Goal: Task Accomplishment & Management: Complete application form

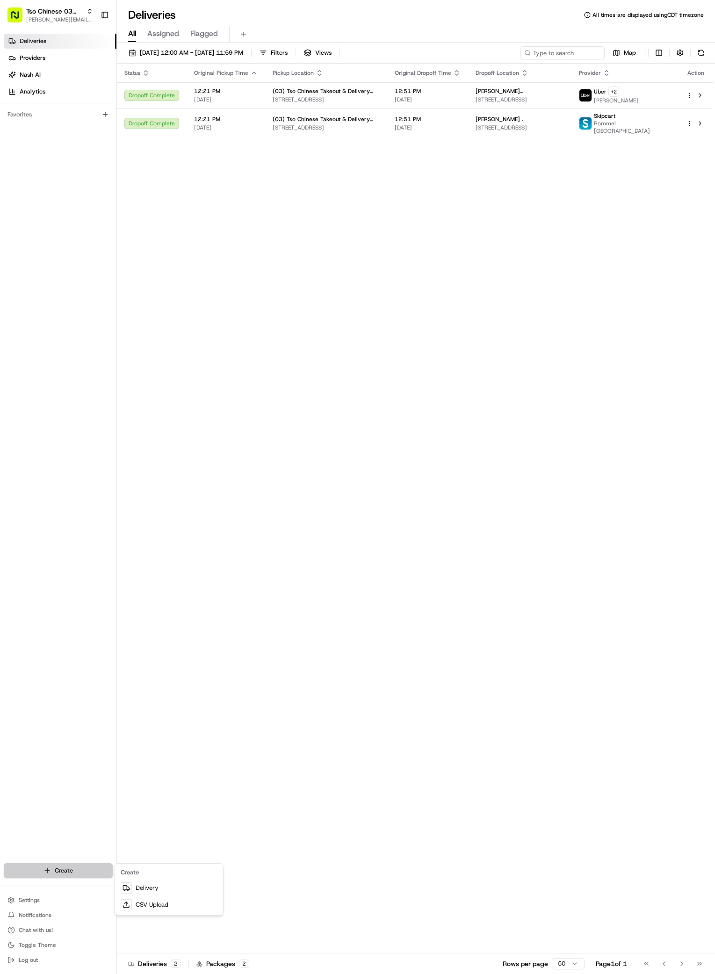
click at [67, 865] on html "Tso Chinese 03 TsoCo [PERSON_NAME][EMAIL_ADDRESS][DOMAIN_NAME] Toggle Sidebar D…" at bounding box center [357, 487] width 715 height 974
click at [137, 887] on link "Delivery" at bounding box center [169, 887] width 104 height 17
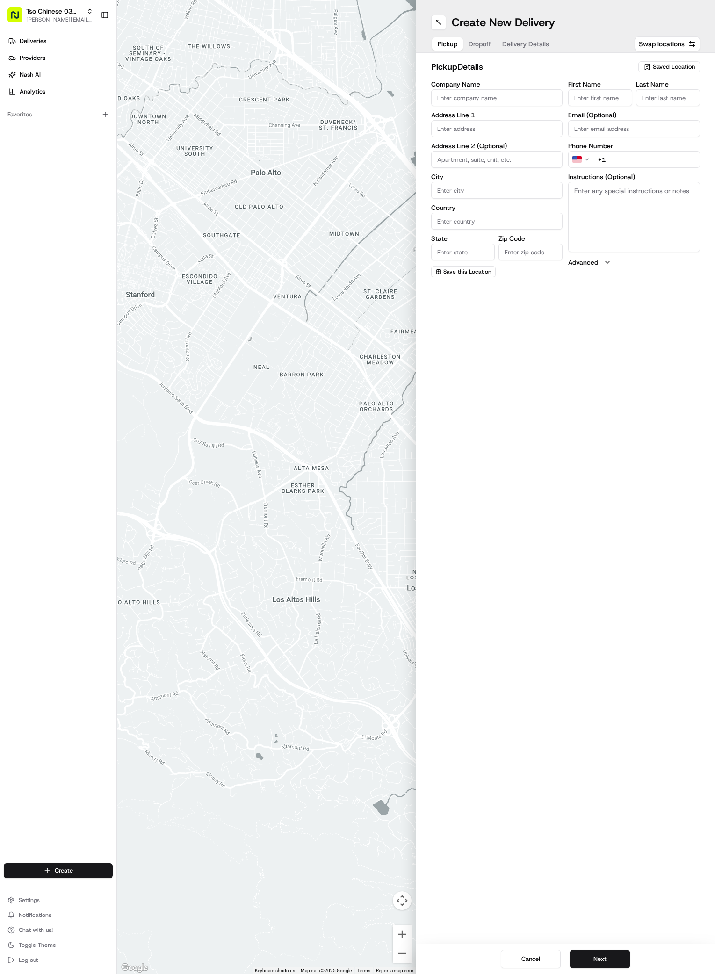
click at [673, 66] on span "Saved Location" at bounding box center [674, 67] width 42 height 8
click at [654, 109] on span "(03) Tso Chinese Takeout & Delivery TsoCo (03)" at bounding box center [653, 106] width 115 height 17
type input "(03) Tso Chinese Takeout & Delivery TsoCo"
type input "Ste F"
type input "Austin"
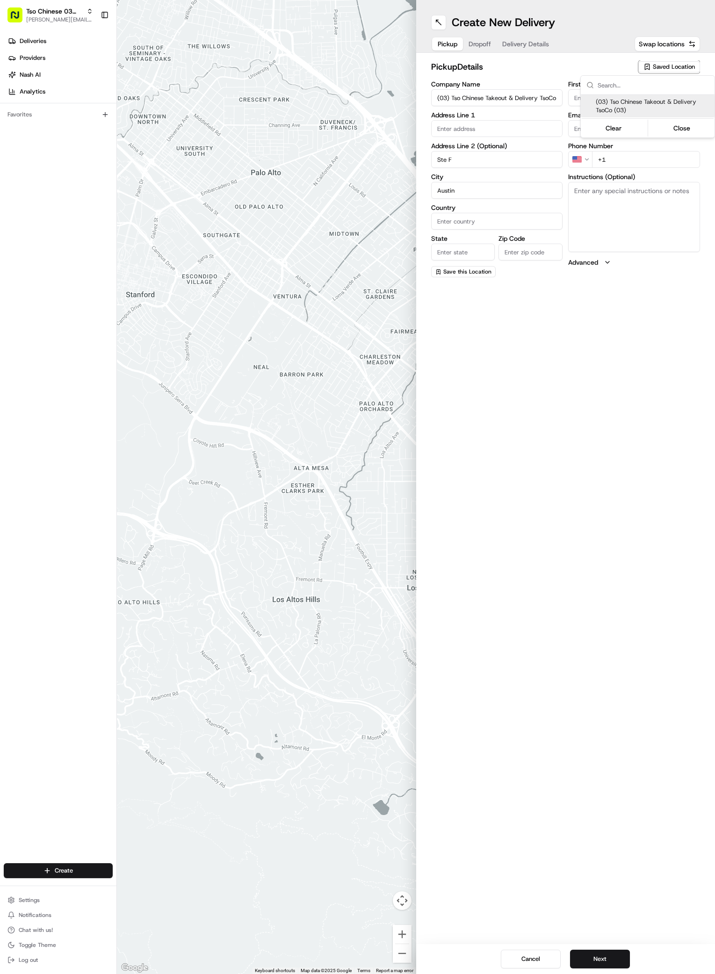
type input "US"
type input "[GEOGRAPHIC_DATA]"
type input "78704"
type input "Tso Chinese"
type input "TsoCo Manager"
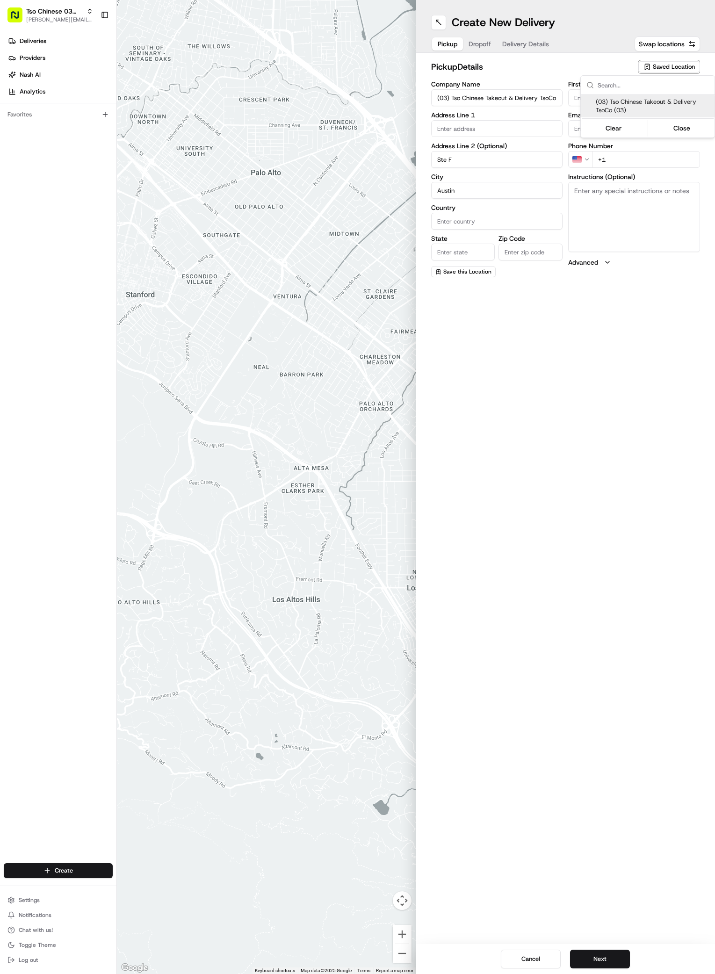
type input "[EMAIL_ADDRESS][DOMAIN_NAME]"
type input "[PHONE_NUMBER]"
type textarea "Submit a picture displaying address & food as Proof of Delivery. Envía una foto…"
type input "[STREET_ADDRESS]"
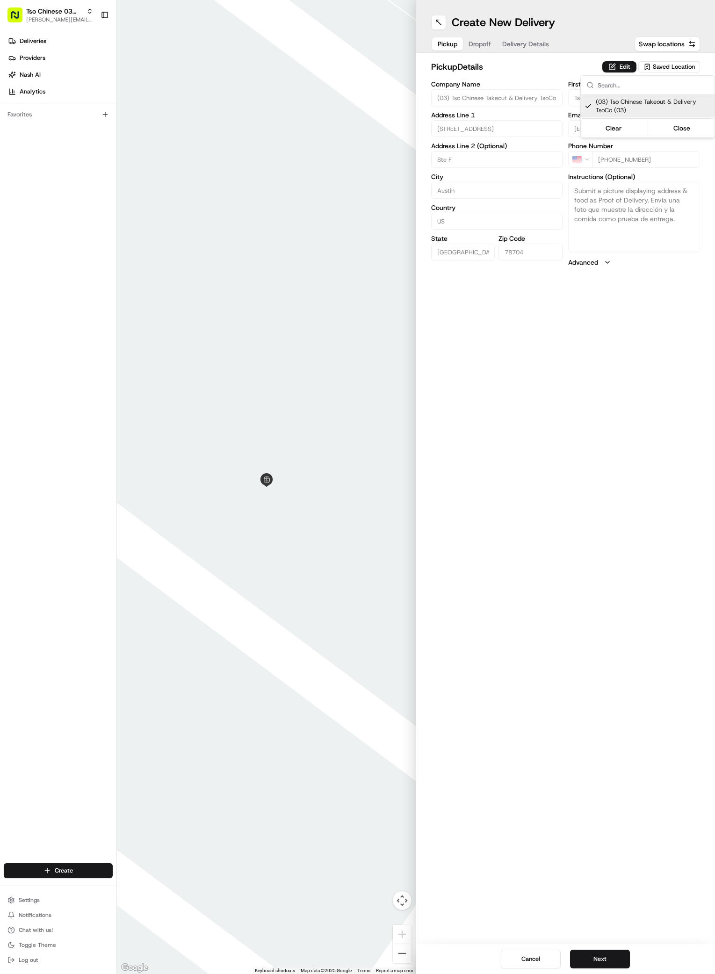
click at [568, 888] on html "Tso Chinese 03 TsoCo [PERSON_NAME][EMAIL_ADDRESS][DOMAIN_NAME] Toggle Sidebar D…" at bounding box center [357, 487] width 715 height 974
click at [604, 961] on button "Next" at bounding box center [600, 958] width 60 height 19
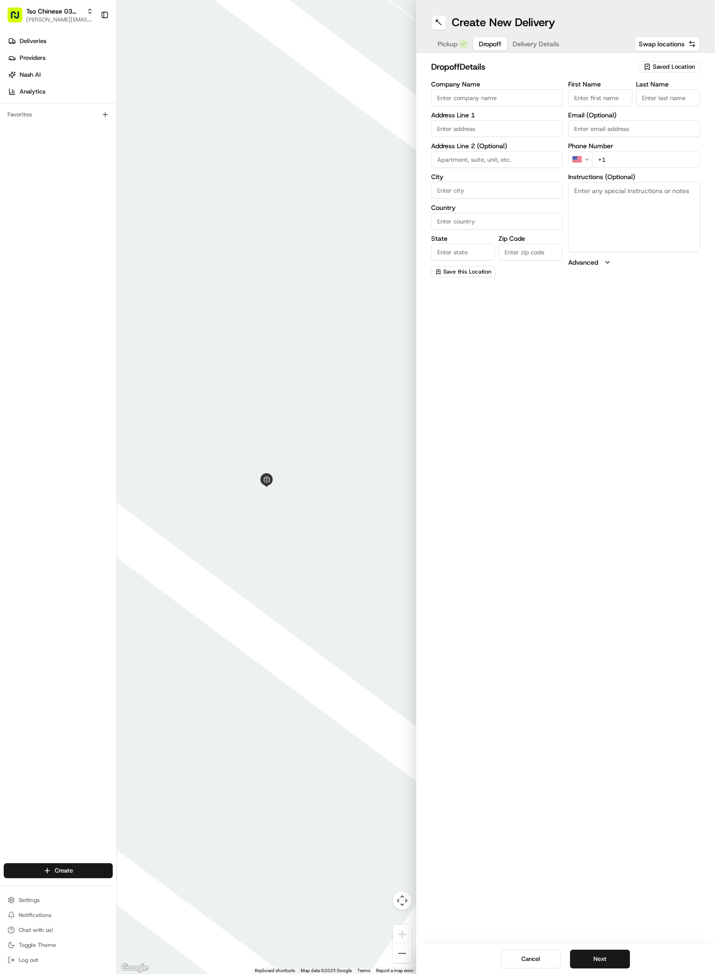
paste input "[PERSON_NAME]"
type input "[PERSON_NAME]"
type input ","
click at [634, 161] on input "+1" at bounding box center [646, 159] width 108 height 17
paste input "[PHONE_NUMBER]"
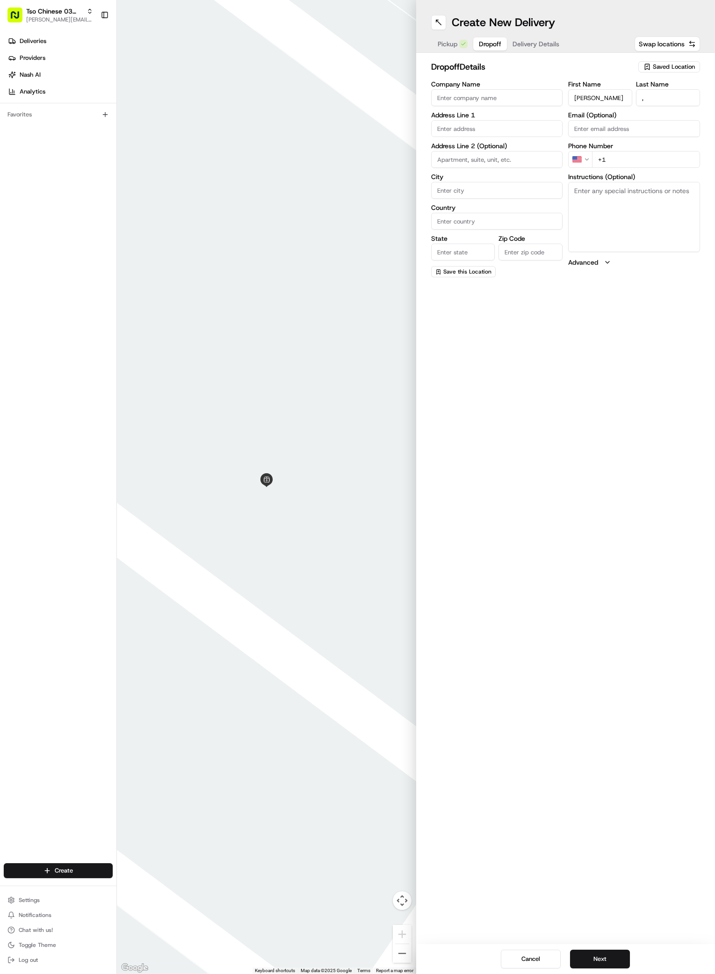
type input "[PHONE_NUMBER]"
click at [461, 129] on input "text" at bounding box center [497, 128] width 132 height 17
paste input "[STREET_ADDRESS][PERSON_NAME]"
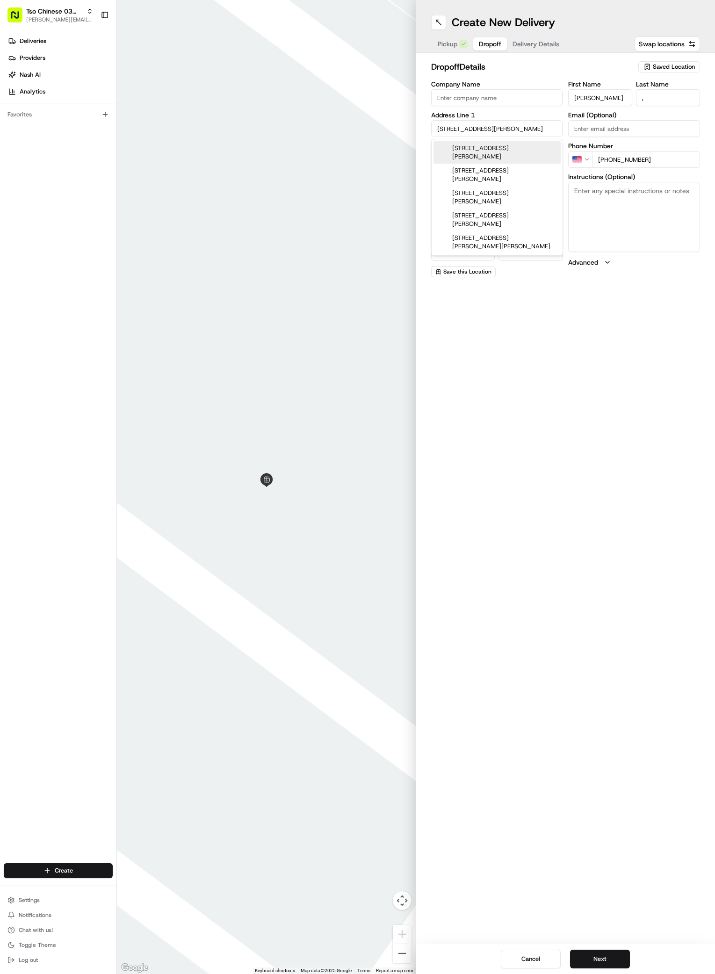
click at [466, 144] on div "[STREET_ADDRESS][PERSON_NAME]" at bounding box center [496, 152] width 127 height 22
type input "[STREET_ADDRESS][PERSON_NAME]"
type input "Austin"
type input "[GEOGRAPHIC_DATA]"
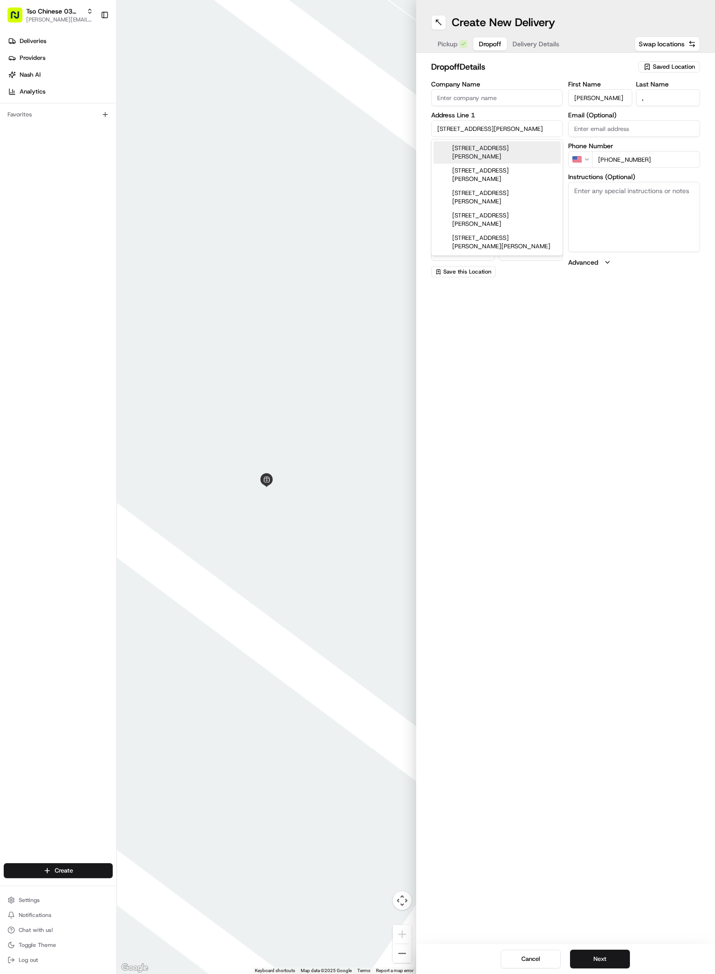
type input "78704"
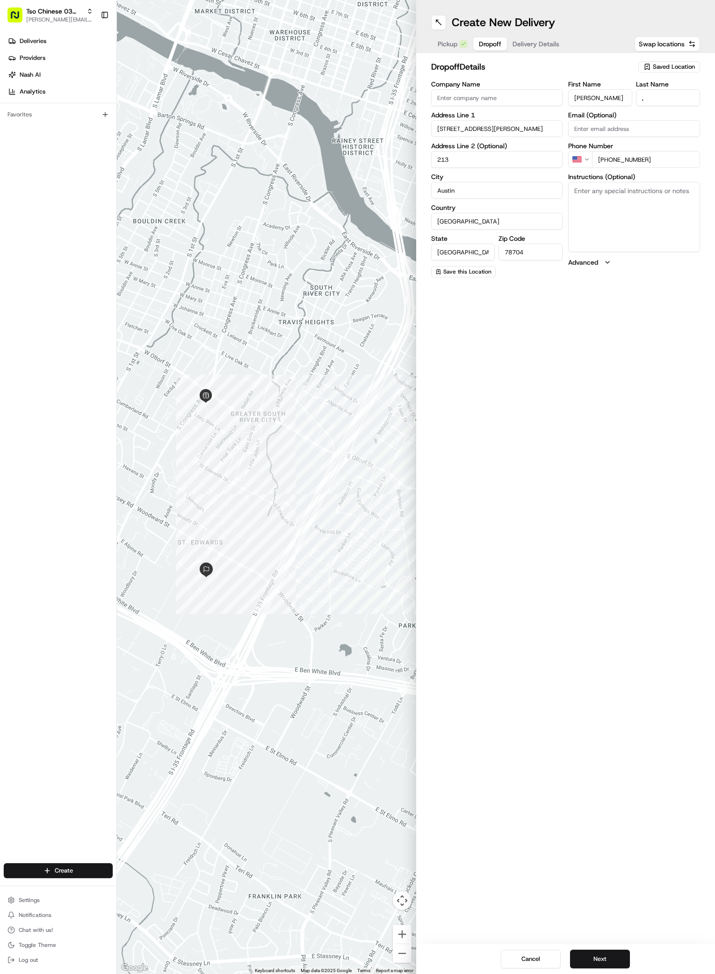
type input "213"
click at [640, 209] on textarea "Instructions (Optional)" at bounding box center [634, 217] width 132 height 70
paste textarea "Do not ring door [PERSON_NAME] Leave at door"
type textarea "Do not ring door [PERSON_NAME] Leave at door"
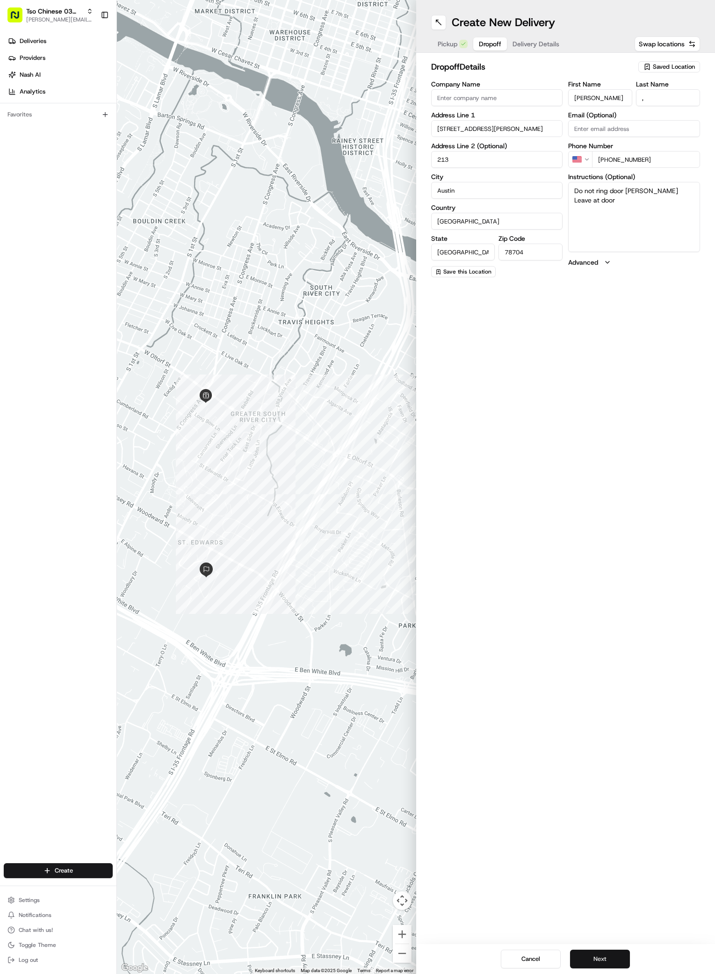
click at [584, 954] on button "Next" at bounding box center [600, 958] width 60 height 19
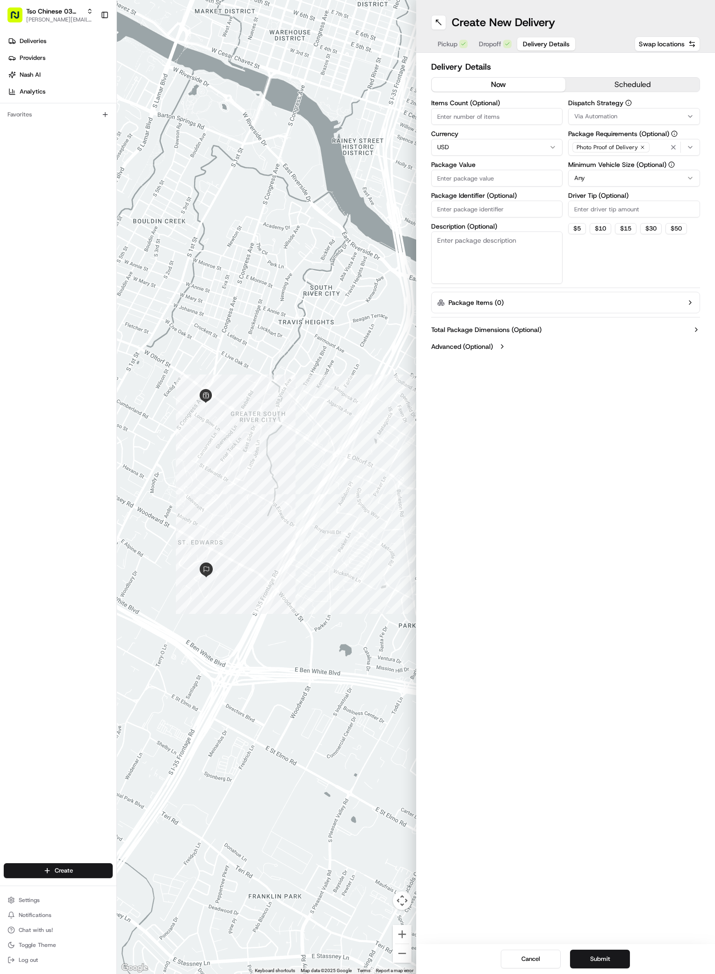
click at [688, 107] on div "Dispatch Strategy Via Automation" at bounding box center [634, 112] width 132 height 25
click at [688, 115] on icon "button" at bounding box center [690, 116] width 4 height 2
click at [597, 161] on div "TsoCo Strategy" at bounding box center [635, 167] width 134 height 14
click at [606, 243] on html "Tso Chinese 03 TsoCo [PERSON_NAME][EMAIL_ADDRESS][DOMAIN_NAME] Toggle Sidebar D…" at bounding box center [357, 487] width 715 height 974
click at [640, 147] on icon "button" at bounding box center [643, 147] width 6 height 6
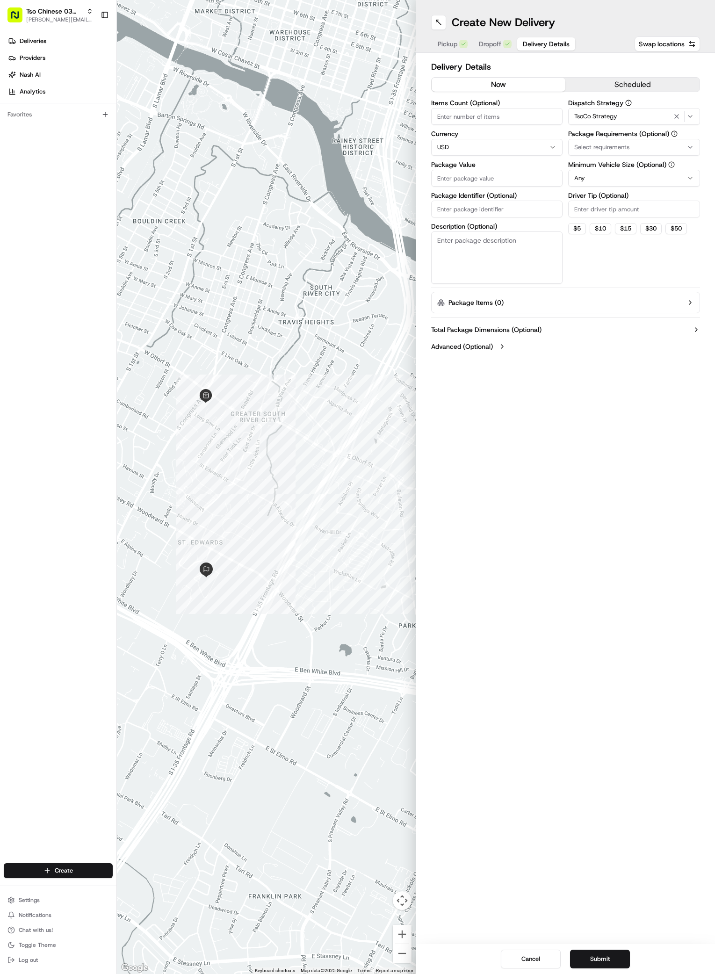
click at [640, 147] on div "Select requirements" at bounding box center [633, 147] width 127 height 8
type input "m"
click at [601, 187] on span "Meet on Delivery" at bounding box center [640, 184] width 115 height 8
click at [607, 269] on html "Tso Chinese 03 TsoCo [PERSON_NAME][EMAIL_ADDRESS][DOMAIN_NAME] Toggle Sidebar D…" at bounding box center [357, 487] width 715 height 974
click at [635, 208] on input "Driver Tip (Optional)" at bounding box center [634, 209] width 132 height 17
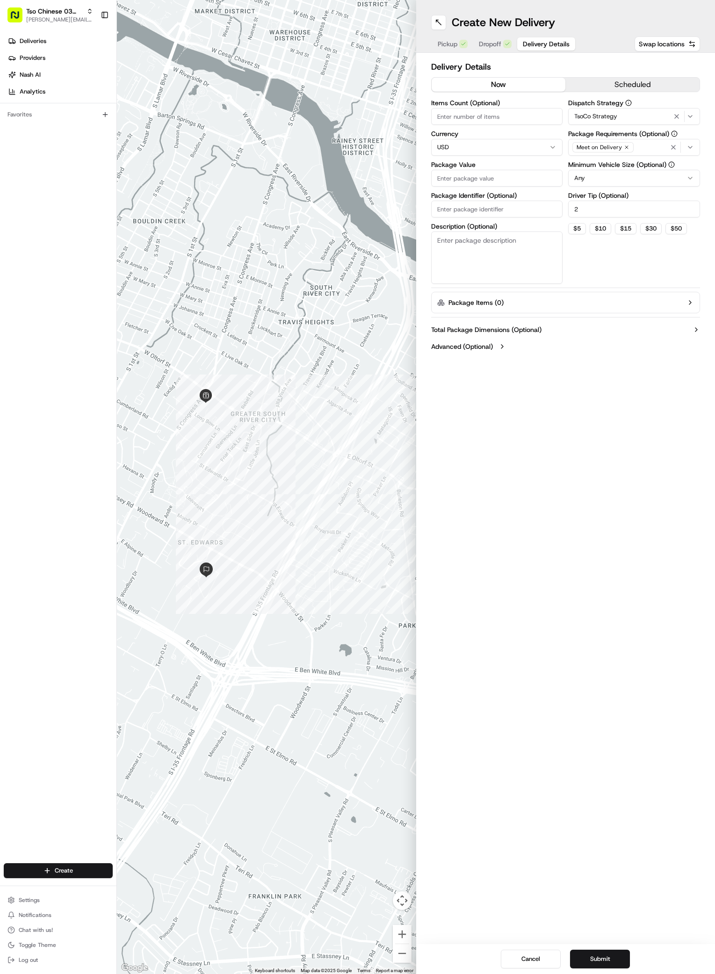
type input "2"
click at [491, 177] on input "Package Value" at bounding box center [497, 178] width 132 height 17
type input "34.48"
click at [512, 207] on input "Package Identifier (Optional)" at bounding box center [497, 209] width 132 height 17
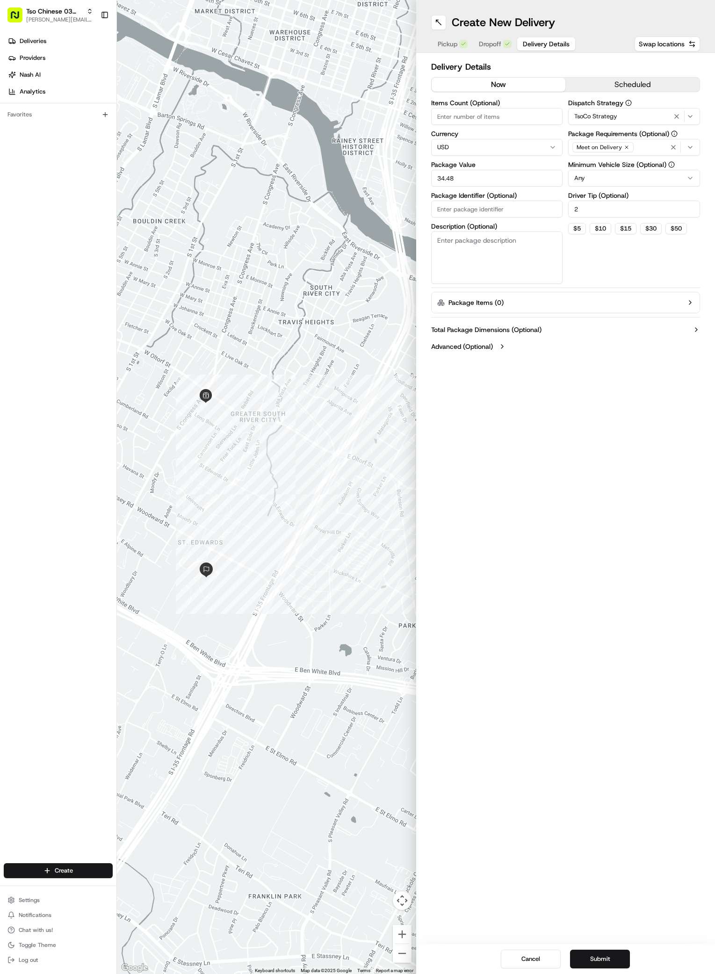
paste input "#PAHWWVP"
type input "#PAHWWVP"
click at [600, 958] on button "Submit" at bounding box center [600, 958] width 60 height 19
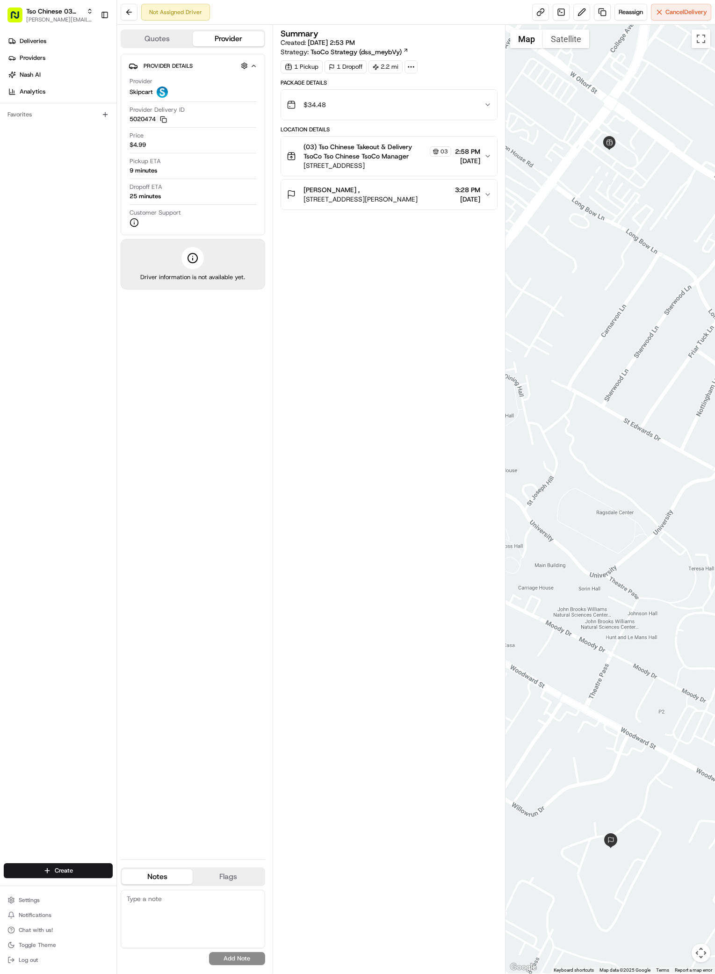
click at [47, 49] on ul "Deliveries Providers [PERSON_NAME] Analytics" at bounding box center [60, 66] width 113 height 65
click at [41, 39] on span "Deliveries" at bounding box center [33, 41] width 27 height 8
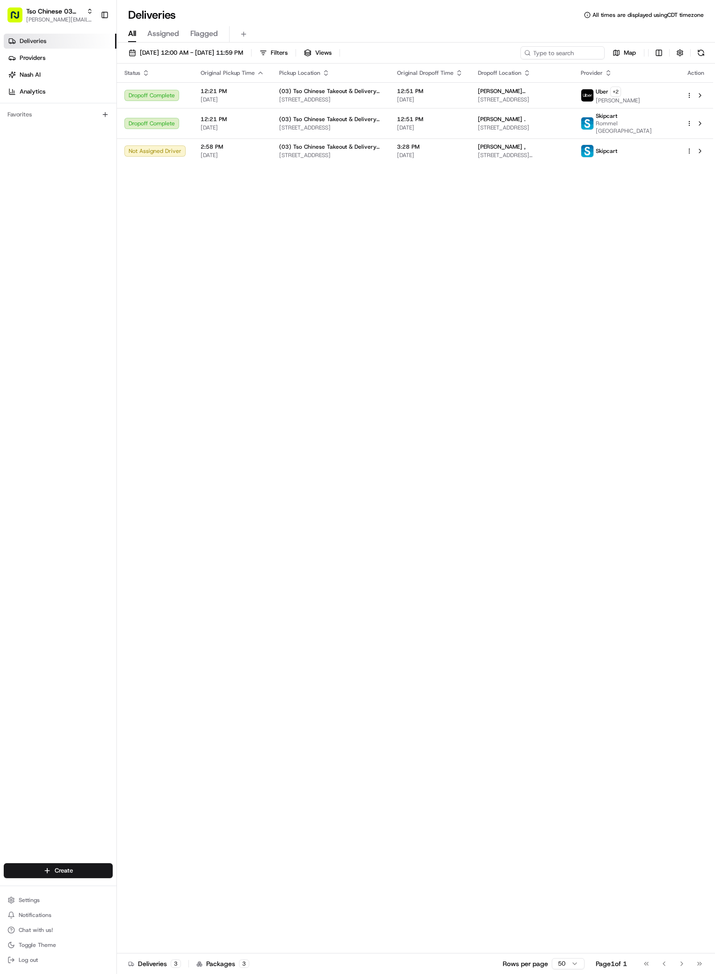
click at [454, 418] on div "Status Original Pickup Time Pickup Location Original Dropoff Time Dropoff Locat…" at bounding box center [415, 509] width 596 height 890
